Goal: Task Accomplishment & Management: Use online tool/utility

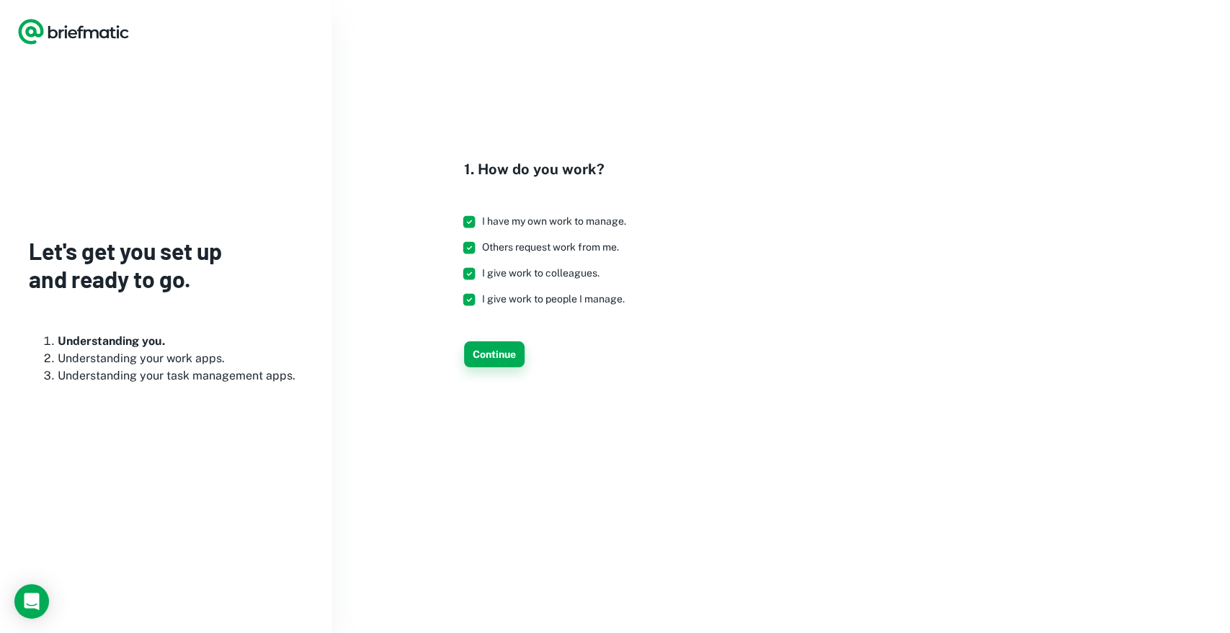
click at [498, 368] on button "Continue" at bounding box center [494, 355] width 61 height 26
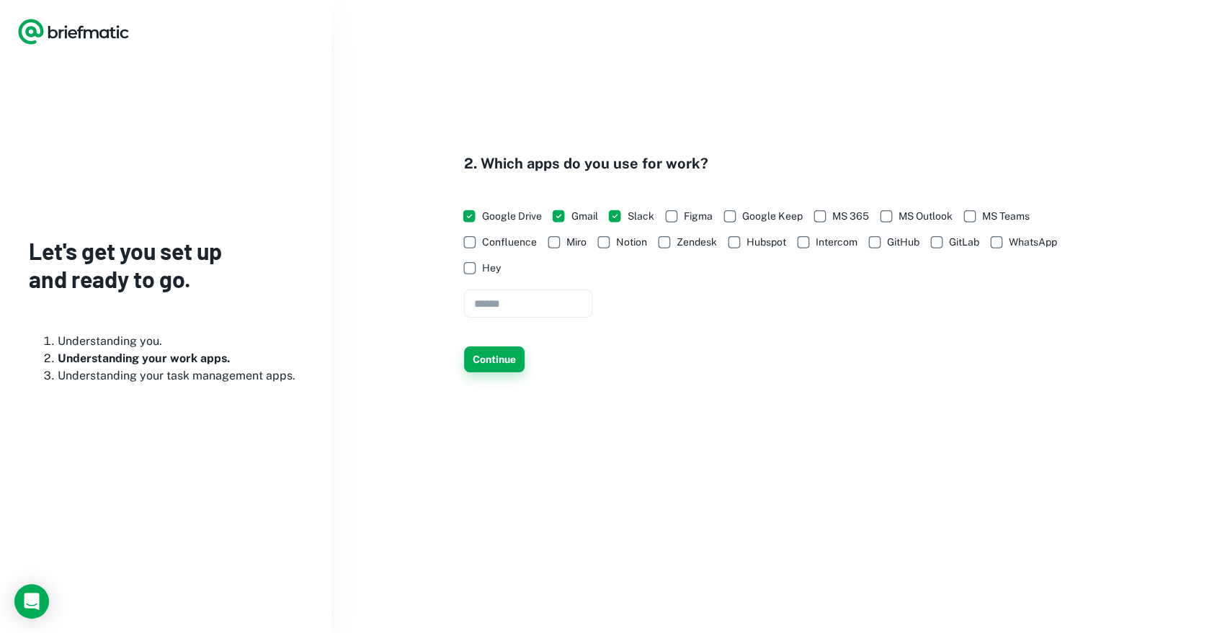
click at [514, 373] on button "Continue" at bounding box center [494, 360] width 61 height 26
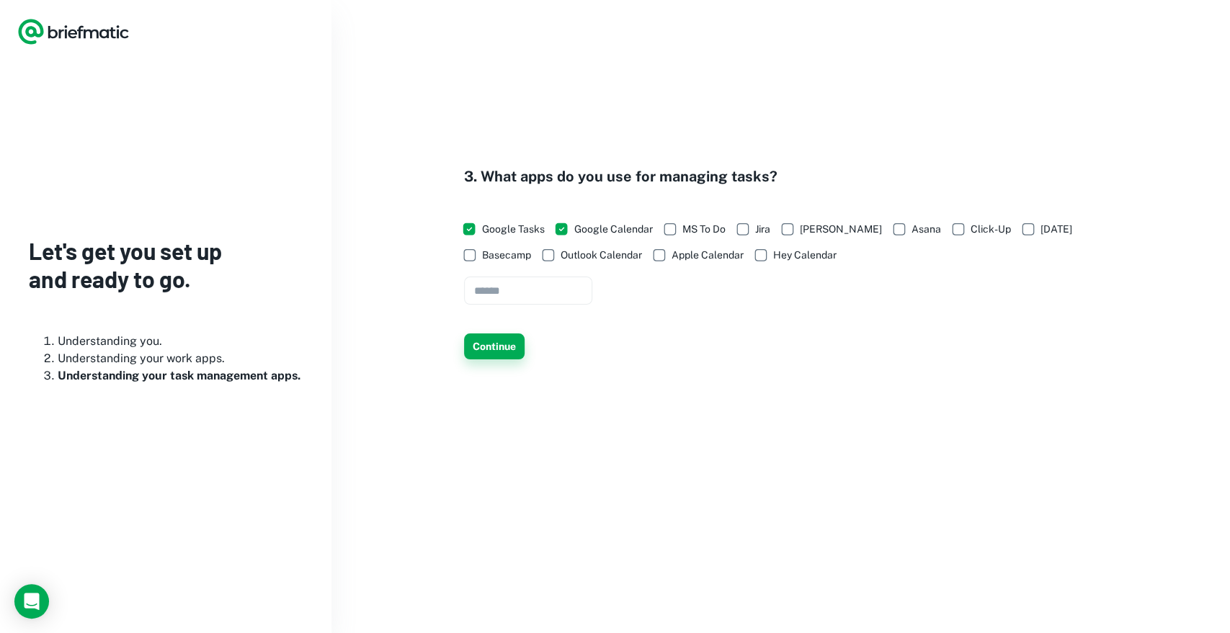
click at [496, 360] on button "Continue" at bounding box center [494, 347] width 61 height 26
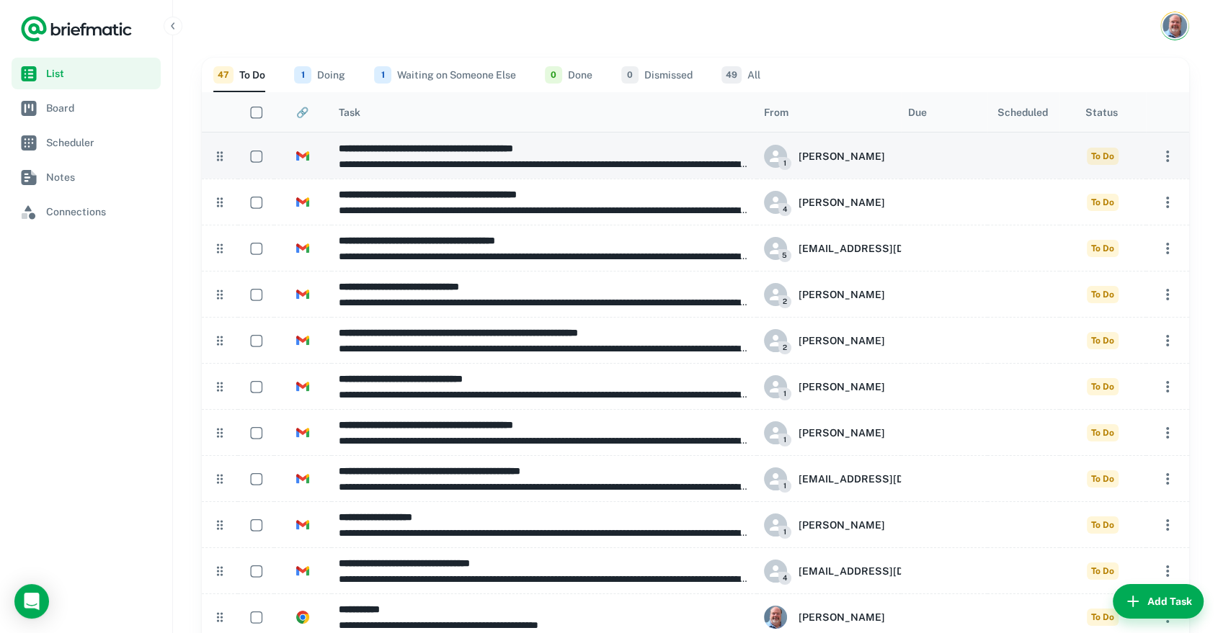
click at [436, 145] on h6 "**********" at bounding box center [544, 149] width 411 height 16
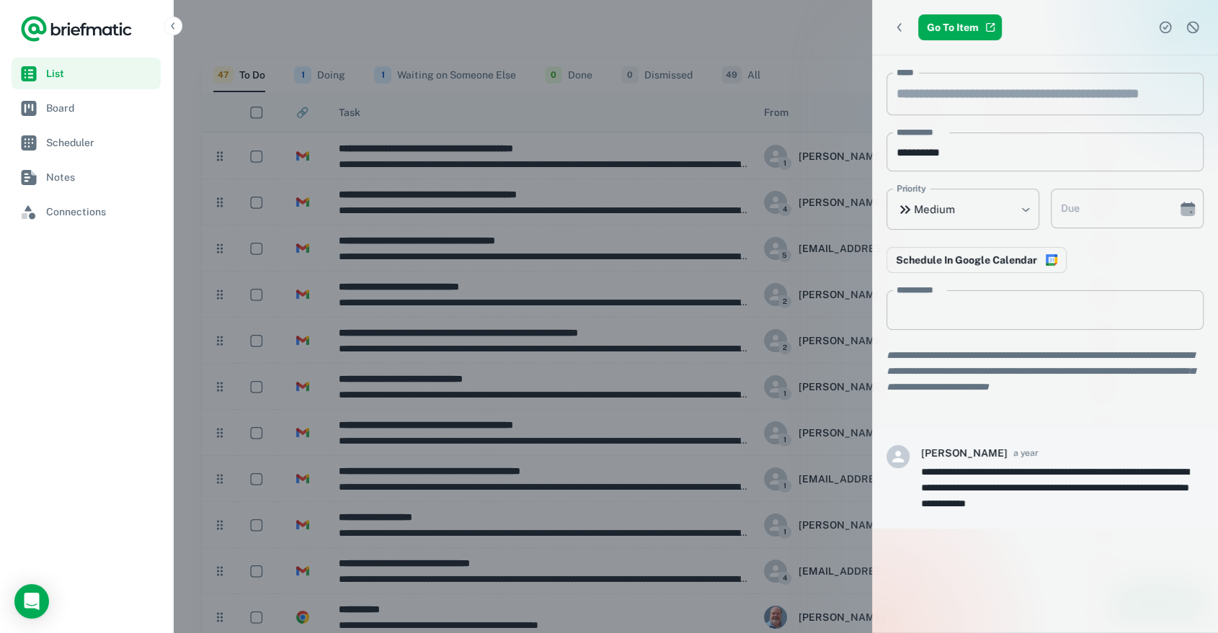
click at [382, 151] on div at bounding box center [609, 316] width 1218 height 633
click at [383, 151] on div at bounding box center [609, 316] width 1218 height 633
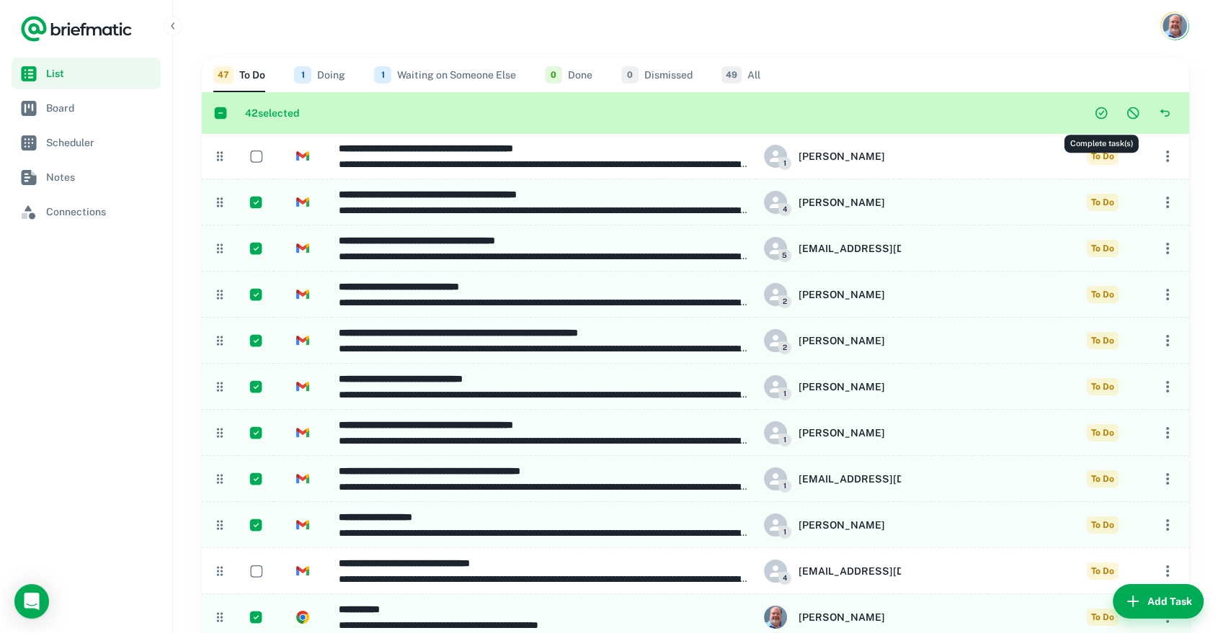
click at [1102, 114] on icon "Complete task(s)" at bounding box center [1101, 113] width 14 height 14
